Goal: Transaction & Acquisition: Purchase product/service

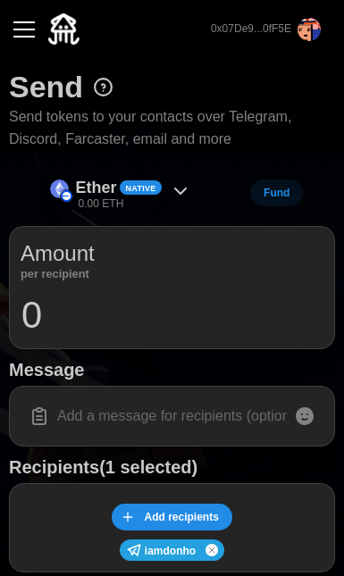
click at [124, 324] on input "0" at bounding box center [172, 315] width 303 height 45
click at [167, 189] on div "Ether Native 0.00 ETH" at bounding box center [121, 193] width 160 height 40
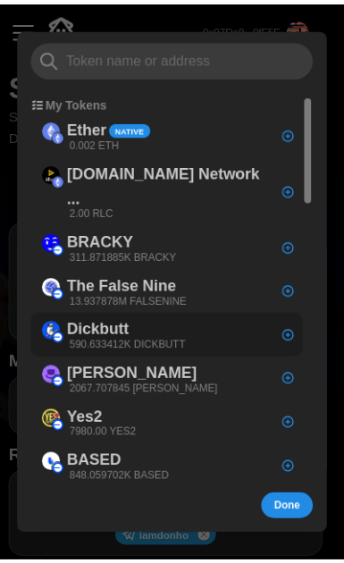
scroll to position [37, 0]
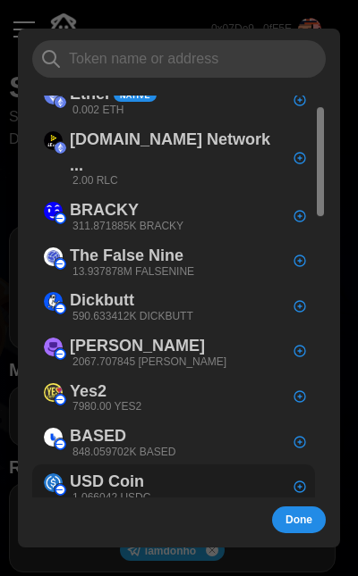
click at [170, 465] on div "USD Coin 1.066042 USDC" at bounding box center [173, 488] width 282 height 46
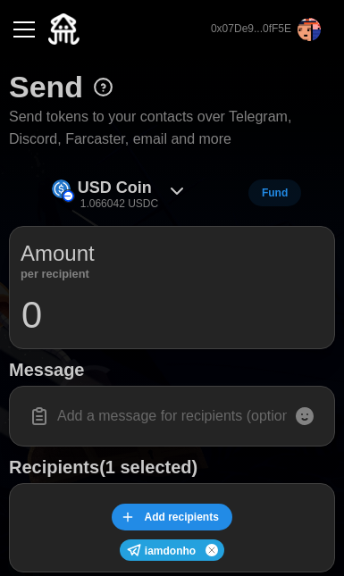
click at [102, 309] on input "0" at bounding box center [172, 315] width 303 height 45
type input "1"
click at [183, 409] on input at bounding box center [172, 417] width 303 height 38
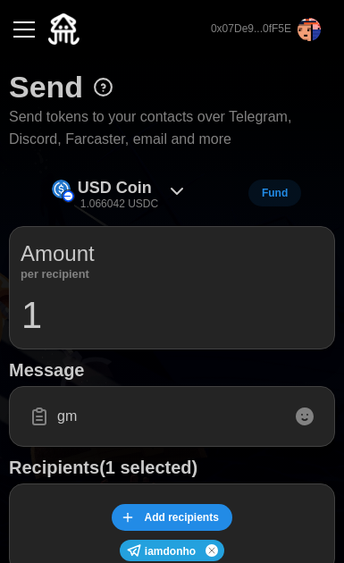
click at [314, 423] on icon at bounding box center [304, 416] width 21 height 21
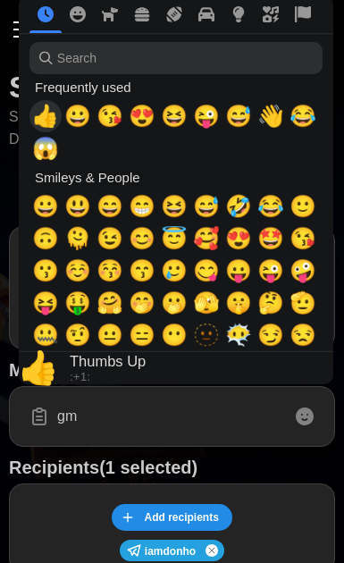
click at [55, 121] on span "👍" at bounding box center [45, 116] width 27 height 25
type input "gm 👍"
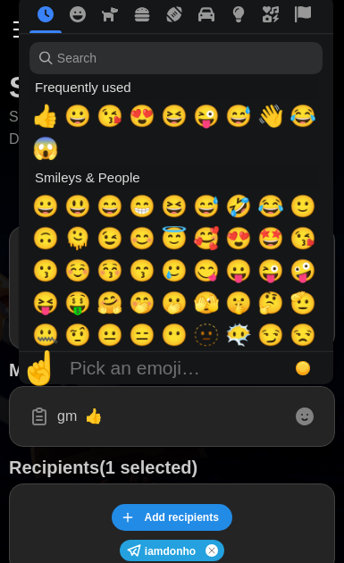
click at [224, 428] on input "gm 👍" at bounding box center [172, 417] width 303 height 38
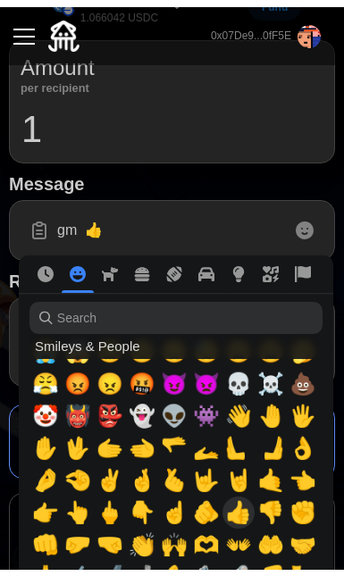
scroll to position [1071, 0]
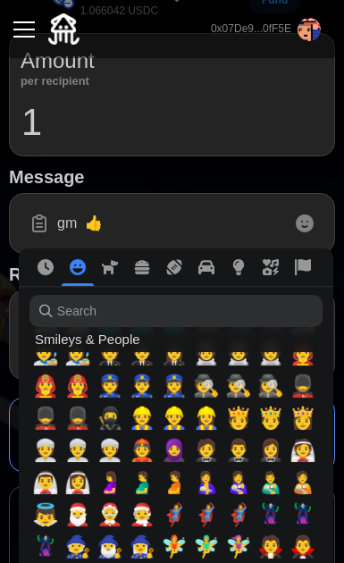
click at [173, 172] on h1 "Message" at bounding box center [172, 176] width 326 height 23
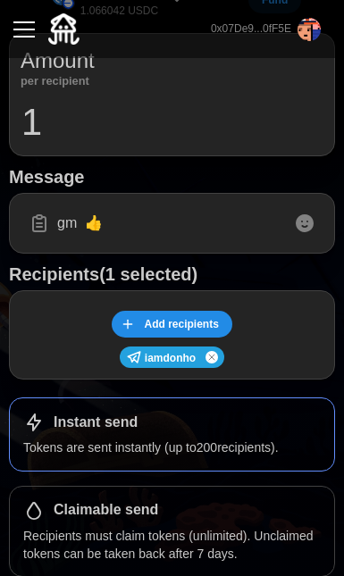
scroll to position [450, 0]
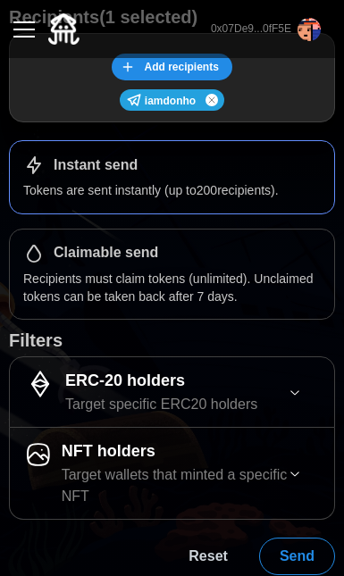
click at [325, 541] on button "Send" at bounding box center [297, 557] width 76 height 38
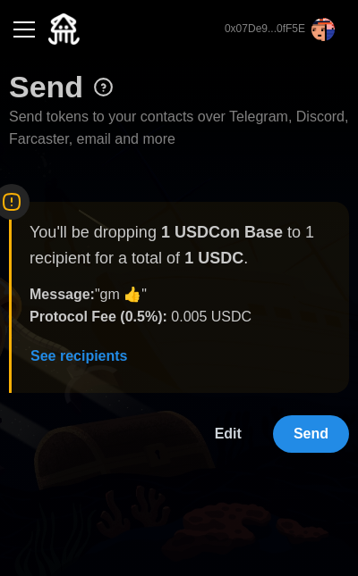
click at [323, 443] on span "Send" at bounding box center [310, 435] width 35 height 36
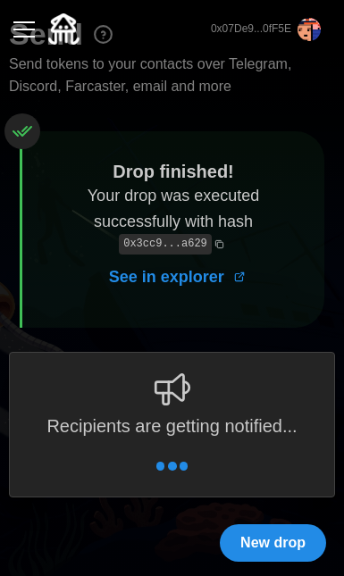
scroll to position [12, 0]
